Goal: Task Accomplishment & Management: Complete application form

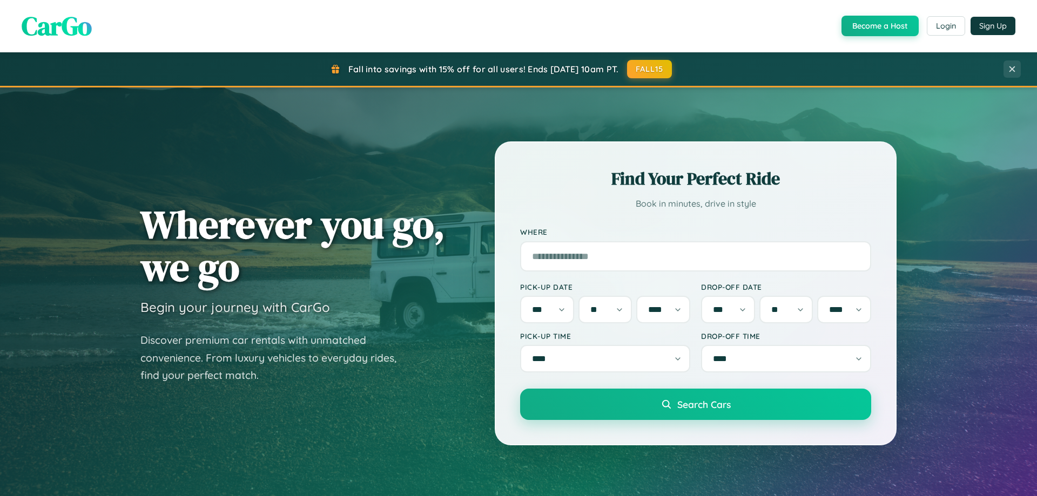
select select "*"
select select "**"
select select "****"
select select "*"
select select "**"
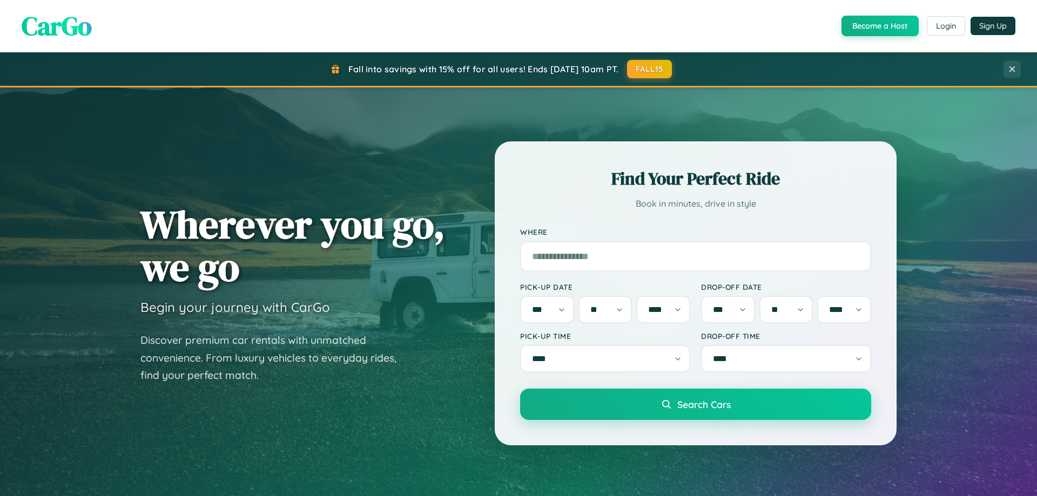
select select "****"
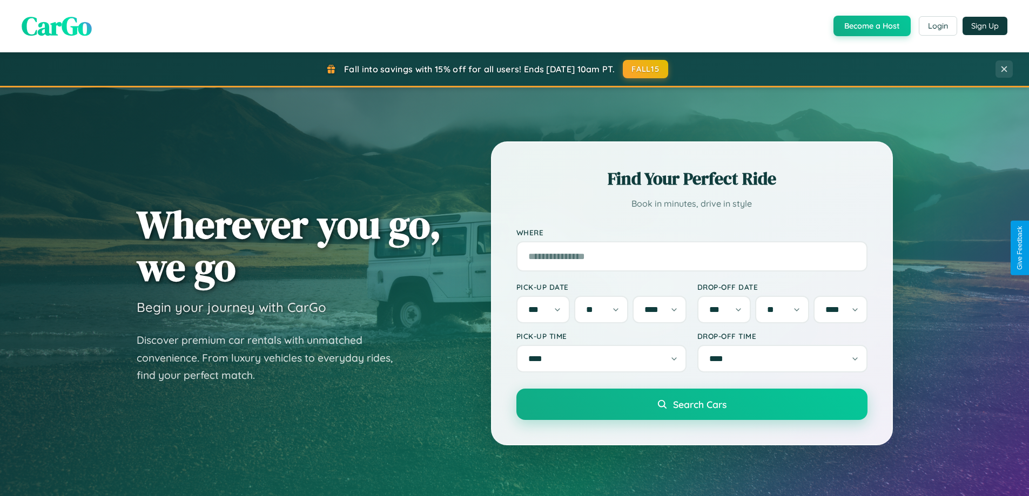
scroll to position [2079, 0]
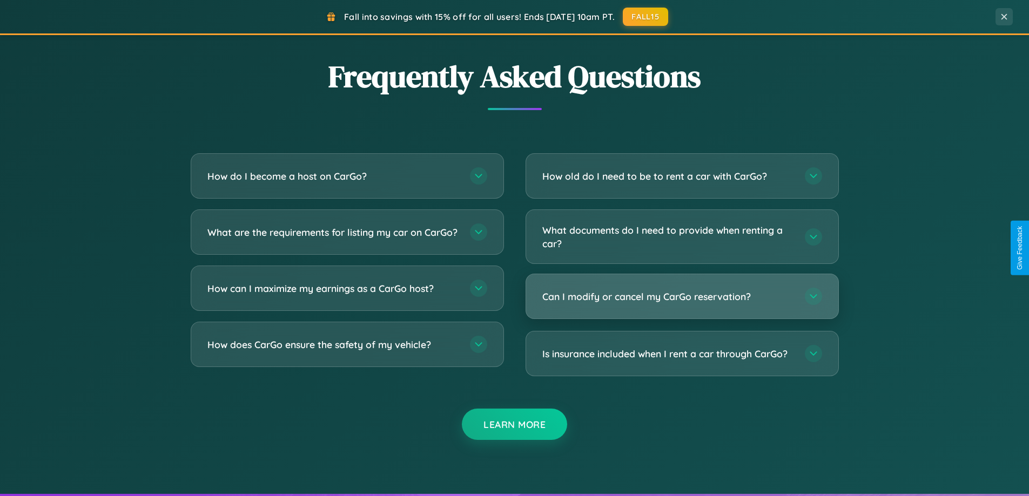
click at [682, 297] on h3 "Can I modify or cancel my CarGo reservation?" at bounding box center [668, 297] width 252 height 14
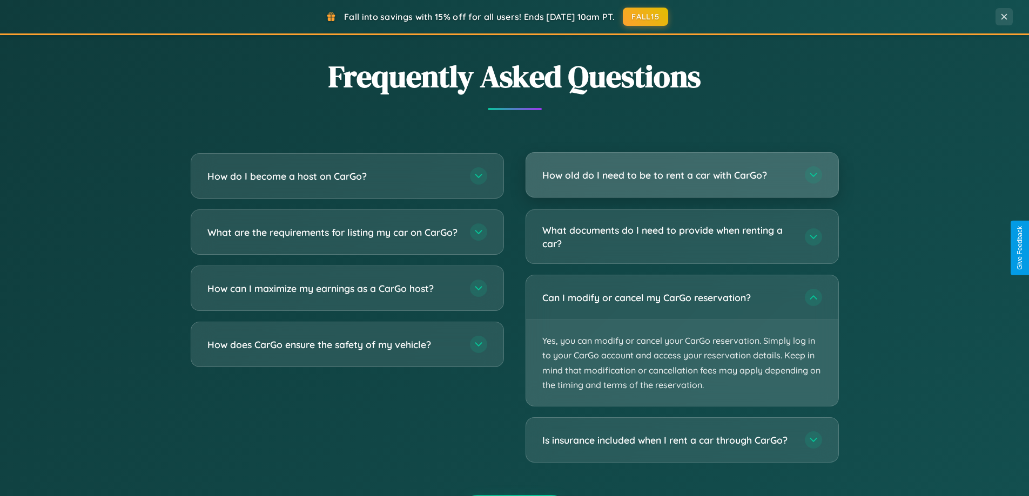
click at [682, 175] on h3 "How old do I need to be to rent a car with CarGo?" at bounding box center [668, 176] width 252 height 14
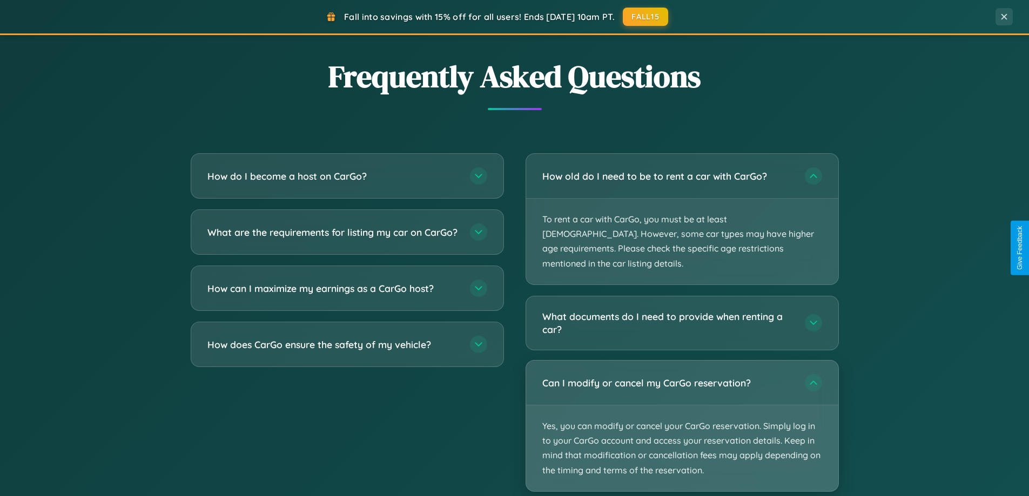
click at [682, 412] on p "Yes, you can modify or cancel your CarGo reservation. Simply log in to your Car…" at bounding box center [682, 449] width 312 height 86
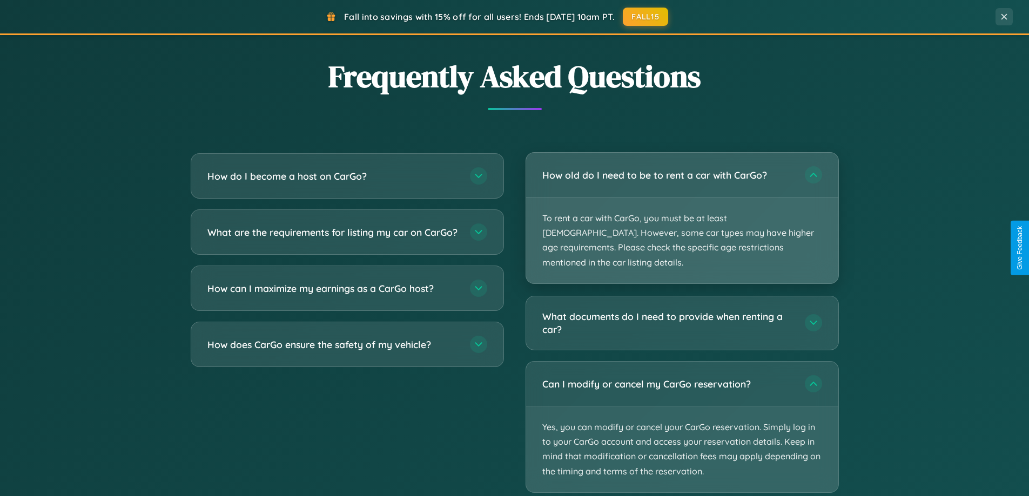
click at [682, 212] on p "To rent a car with CarGo, you must be at least [DEMOGRAPHIC_DATA]. However, som…" at bounding box center [682, 241] width 312 height 86
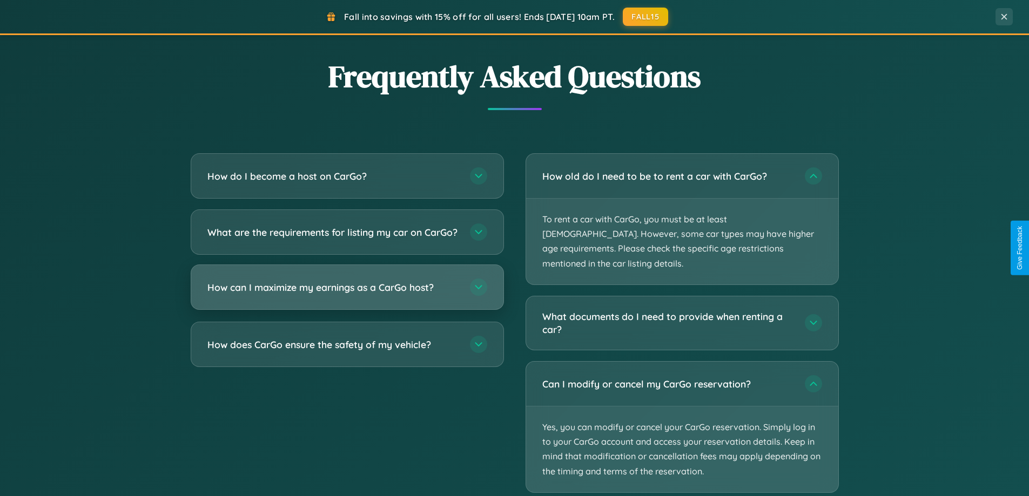
click at [347, 294] on h3 "How can I maximize my earnings as a CarGo host?" at bounding box center [333, 288] width 252 height 14
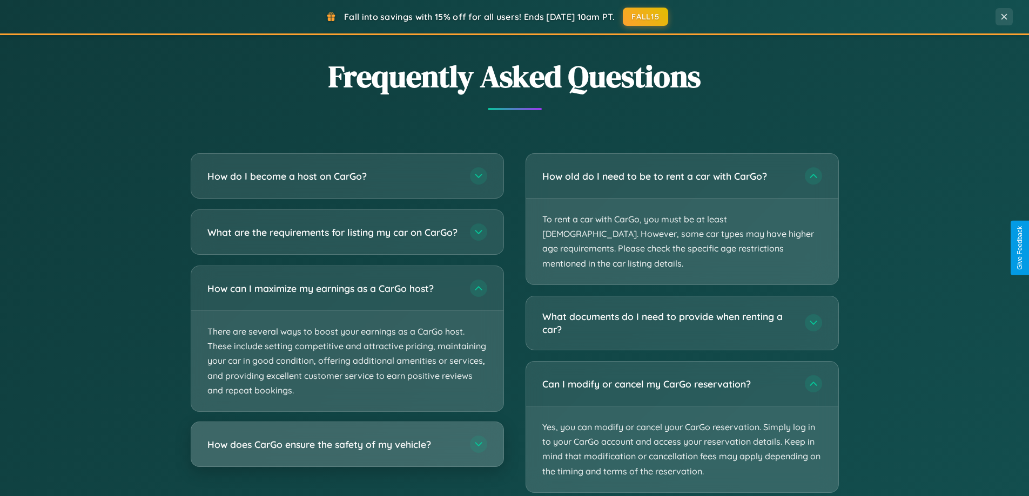
click at [347, 452] on h3 "How does CarGo ensure the safety of my vehicle?" at bounding box center [333, 445] width 252 height 14
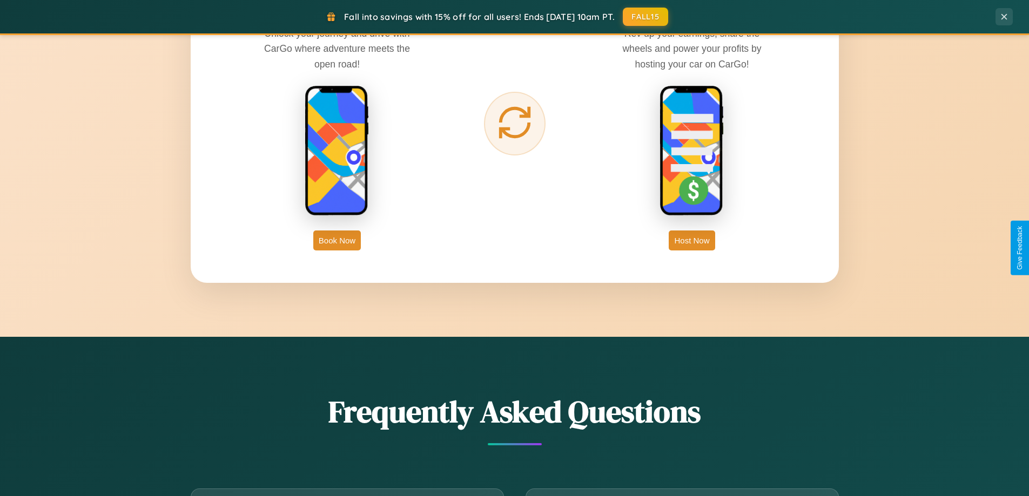
scroll to position [1736, 0]
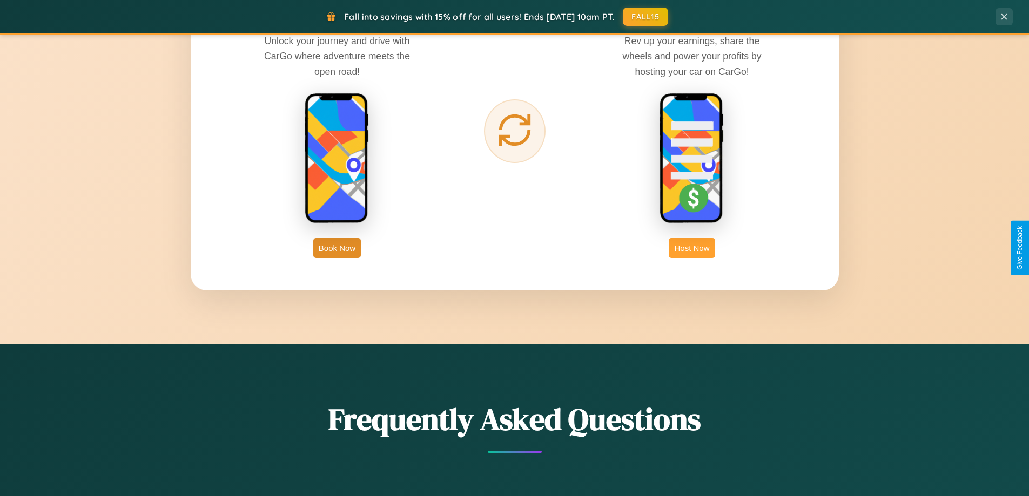
click at [692, 248] on button "Host Now" at bounding box center [692, 248] width 46 height 20
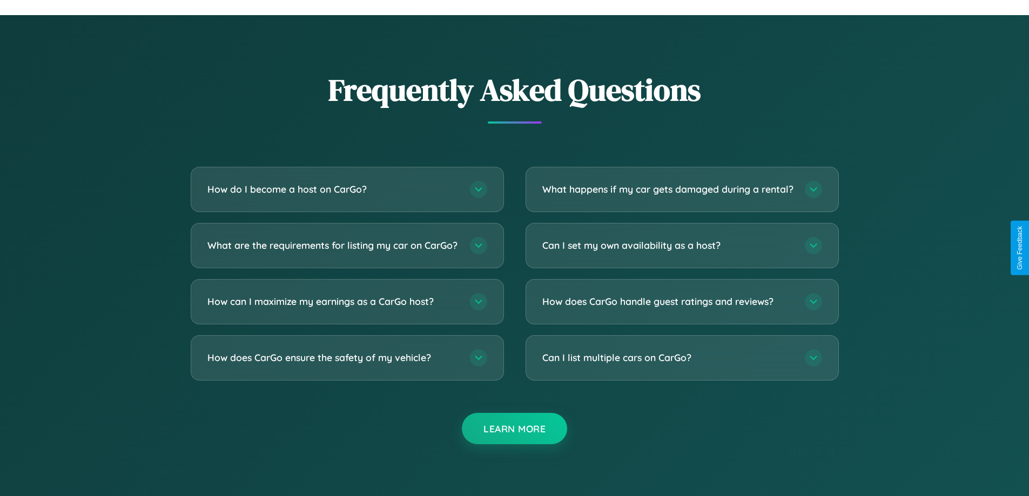
scroll to position [1460, 0]
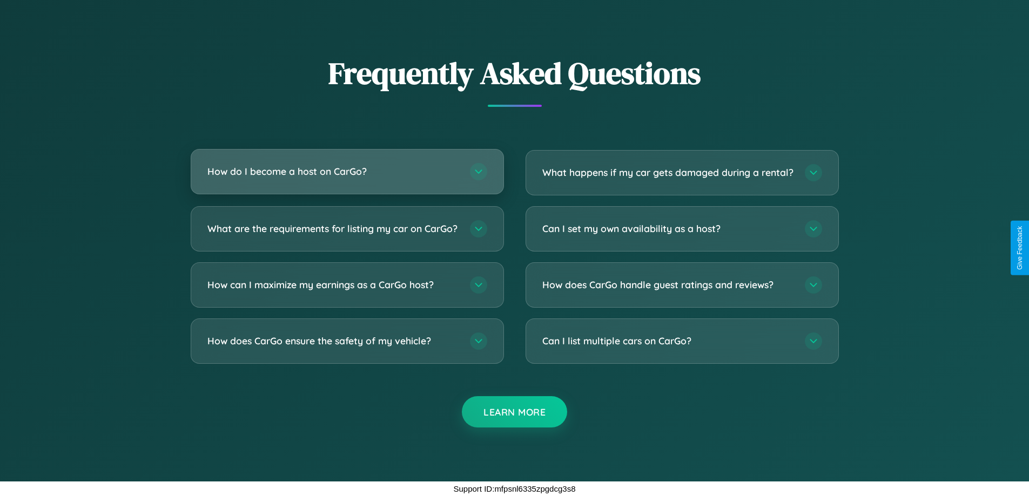
click at [347, 165] on h3 "How do I become a host on CarGo?" at bounding box center [333, 172] width 252 height 14
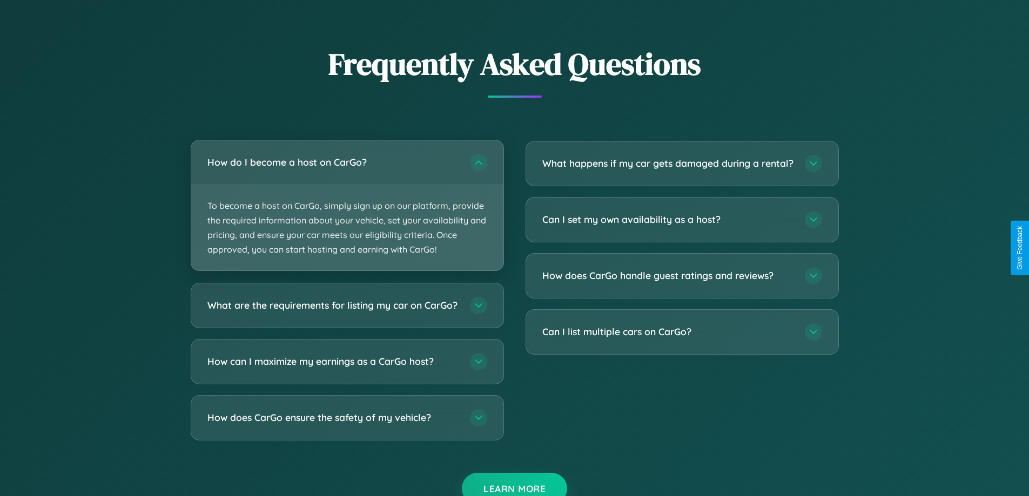
click at [347, 205] on p "To become a host on CarGo, simply sign up on our platform, provide the required…" at bounding box center [347, 228] width 312 height 86
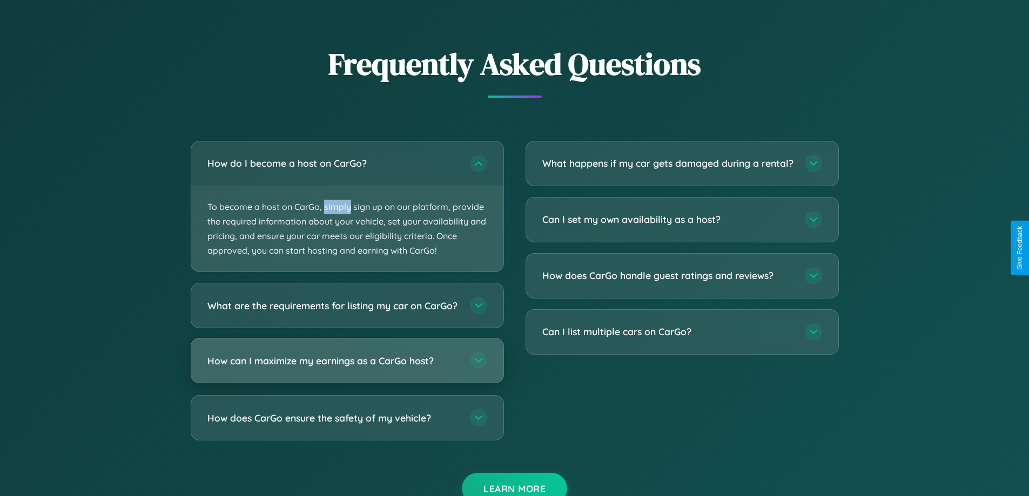
click at [347, 368] on h3 "How can I maximize my earnings as a CarGo host?" at bounding box center [333, 361] width 252 height 14
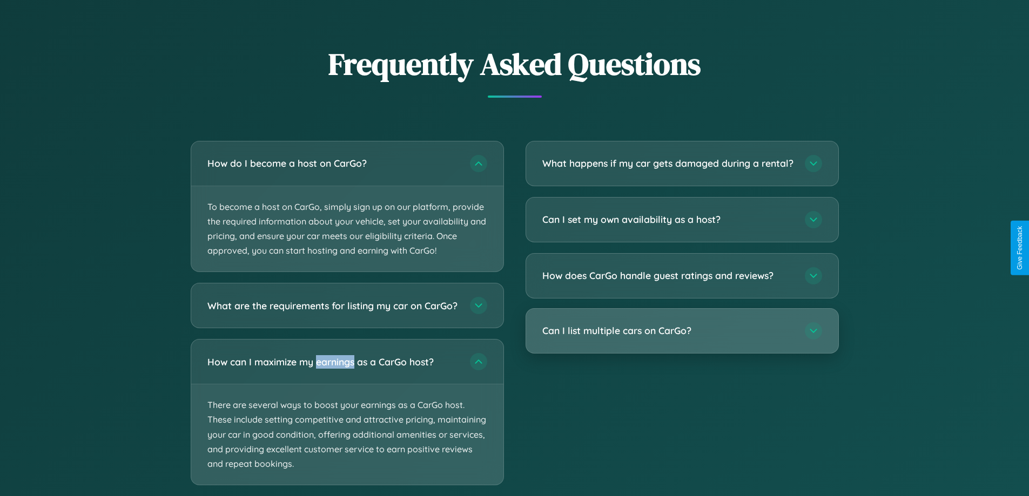
click at [682, 338] on h3 "Can I list multiple cars on CarGo?" at bounding box center [668, 331] width 252 height 14
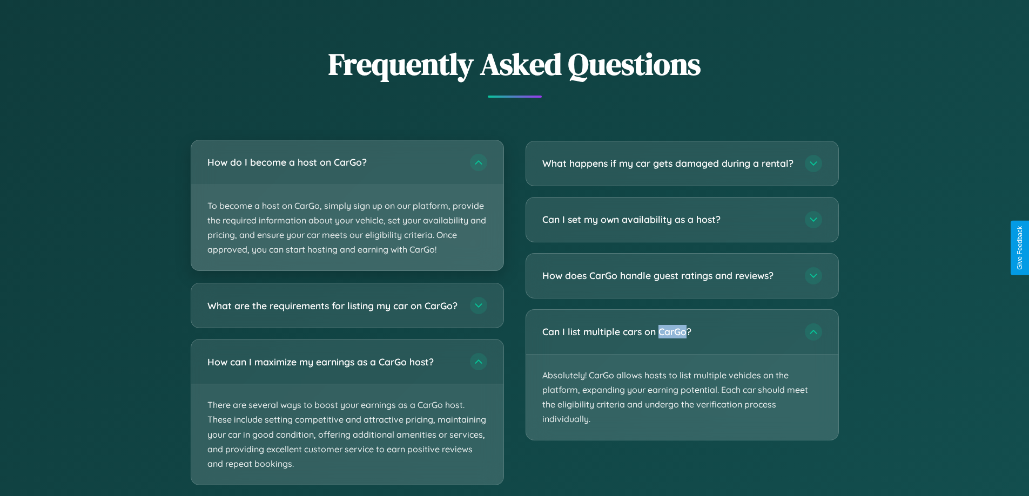
click at [347, 206] on p "To become a host on CarGo, simply sign up on our platform, provide the required…" at bounding box center [347, 228] width 312 height 86
click at [347, 205] on p "To become a host on CarGo, simply sign up on our platform, provide the required…" at bounding box center [347, 228] width 312 height 86
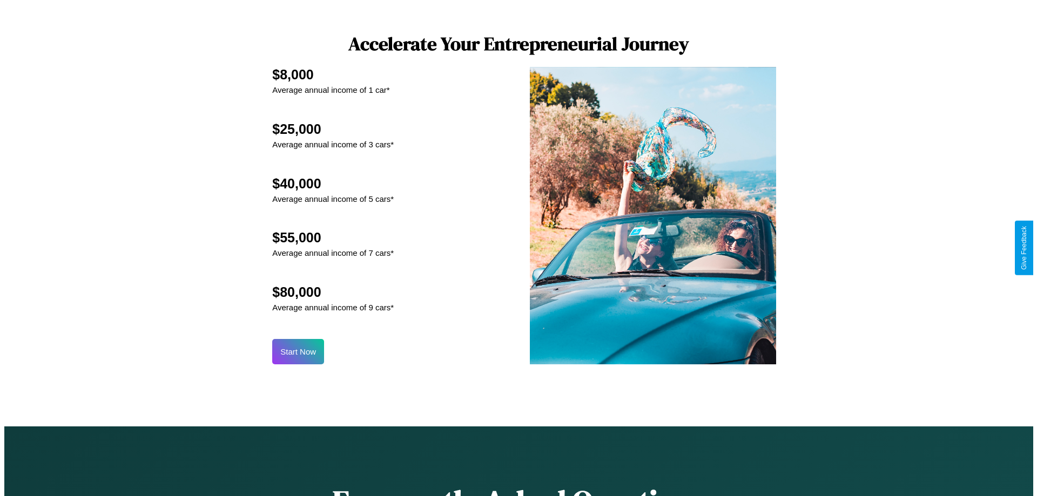
scroll to position [1126, 0]
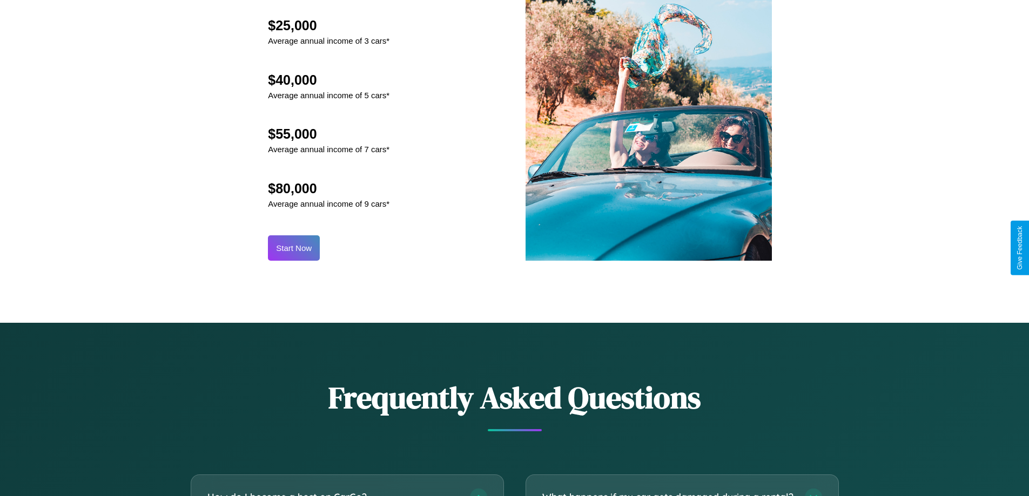
click at [294, 248] on button "Start Now" at bounding box center [294, 248] width 52 height 25
